Goal: Task Accomplishment & Management: Manage account settings

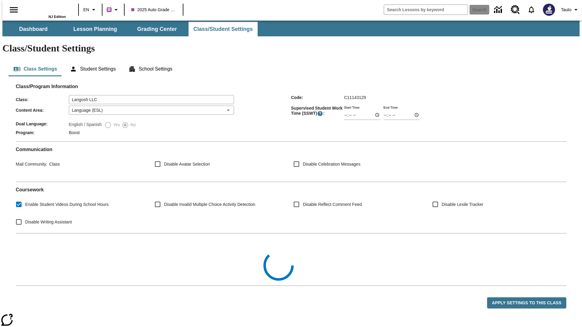
type input "Langosh LLC"
type input "06:00"
type input "06:01"
click at [531, 298] on button "Apply Settings to this Class" at bounding box center [526, 303] width 79 height 11
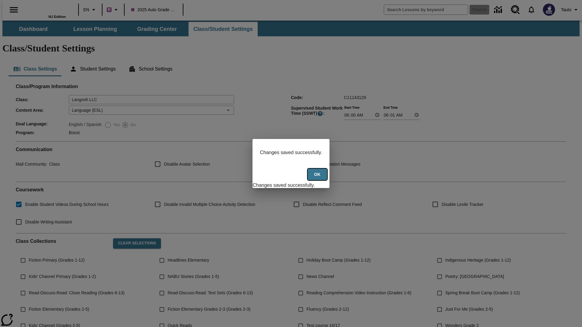
click at [318, 178] on button "Ok" at bounding box center [317, 175] width 19 height 12
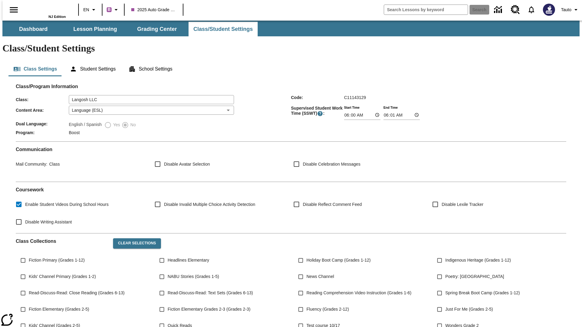
scroll to position [89, 0]
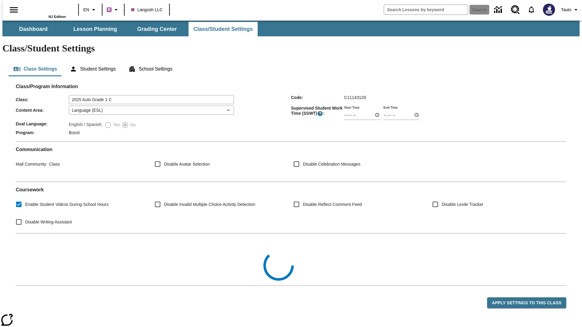
type input "2025 Auto Grade 1 C"
type input "06:00"
type input "06:01"
click at [531, 298] on button "Apply Settings to this Class" at bounding box center [526, 303] width 79 height 11
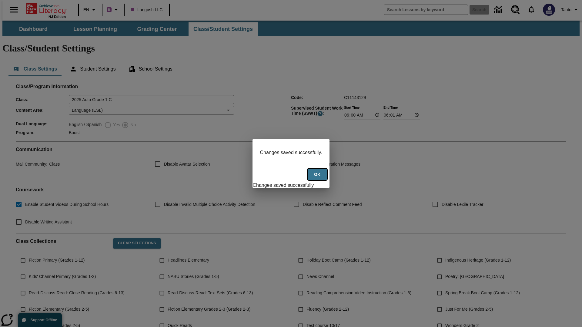
click at [318, 178] on button "Ok" at bounding box center [317, 175] width 19 height 12
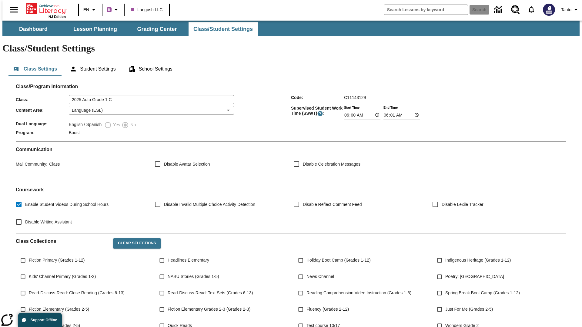
scroll to position [89, 0]
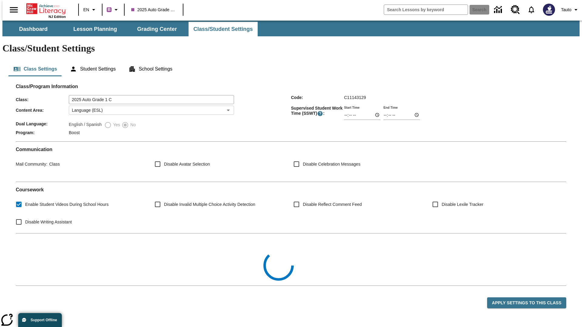
click at [149, 92] on body "Skip to main content NJ Edition EN B 2025 Auto Grade 1 C Search Tauto Dashboard…" at bounding box center [290, 198] width 577 height 354
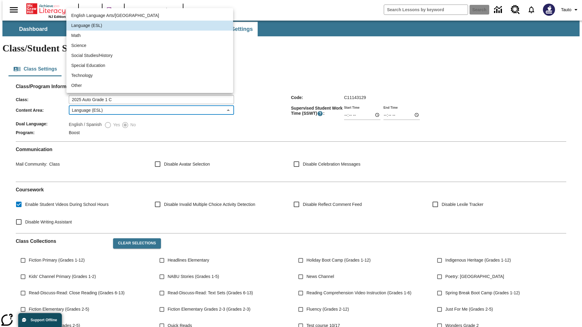
scroll to position [89, 0]
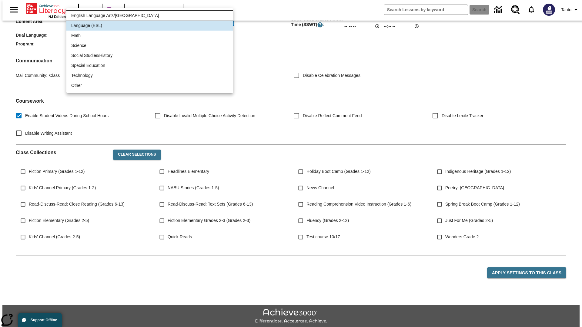
click at [150, 15] on li "English Language Arts/Reading" at bounding box center [149, 16] width 167 height 10
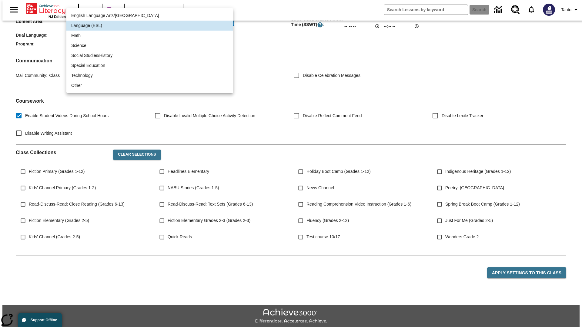
type input "1"
